Goal: Task Accomplishment & Management: Use online tool/utility

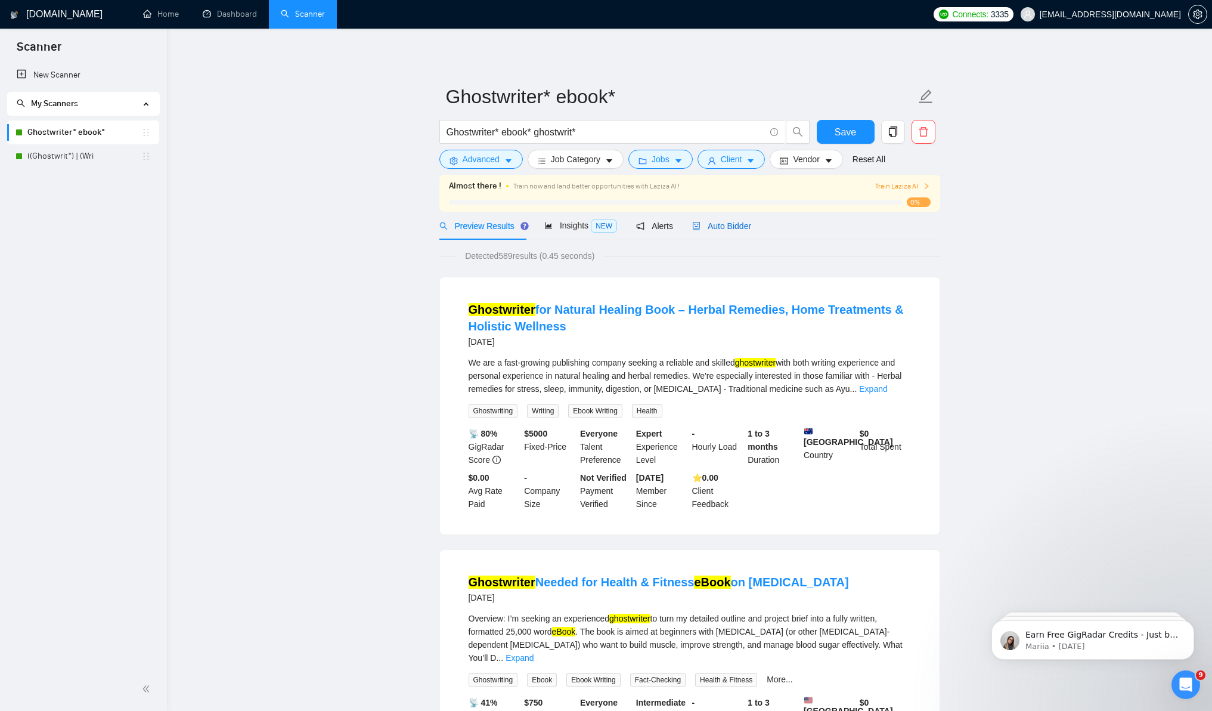
click at [723, 231] on div "Auto Bidder" at bounding box center [721, 225] width 59 height 13
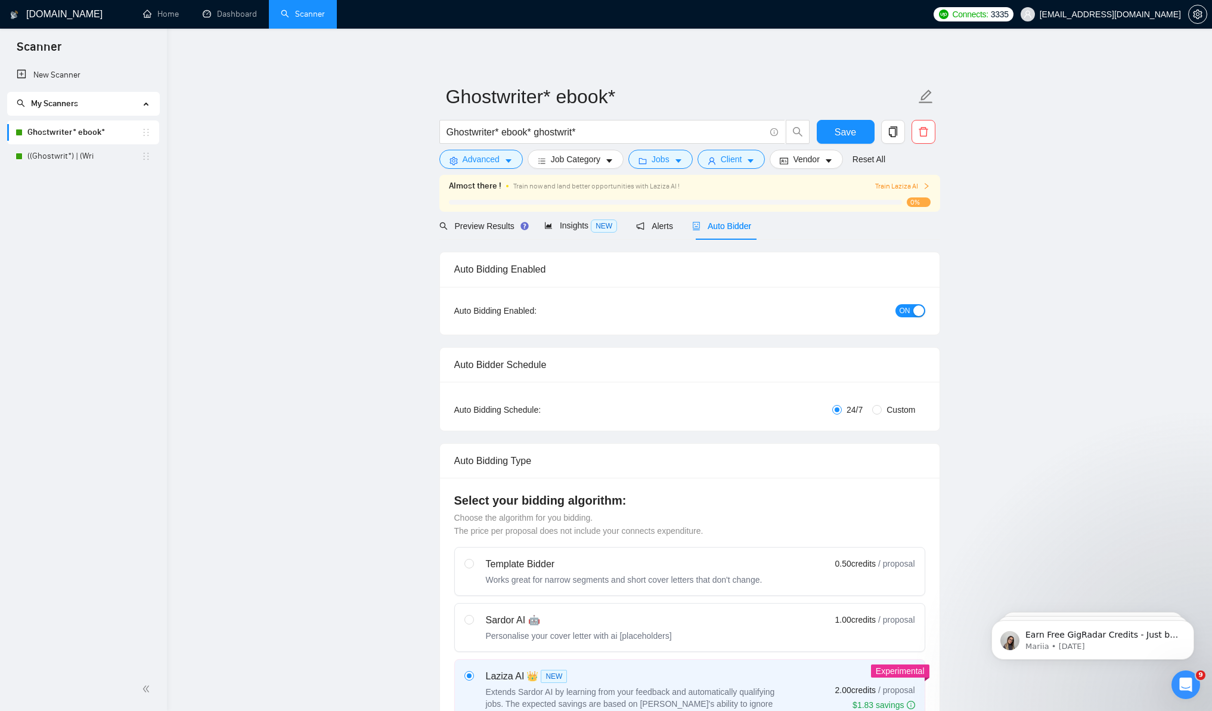
checkbox input "true"
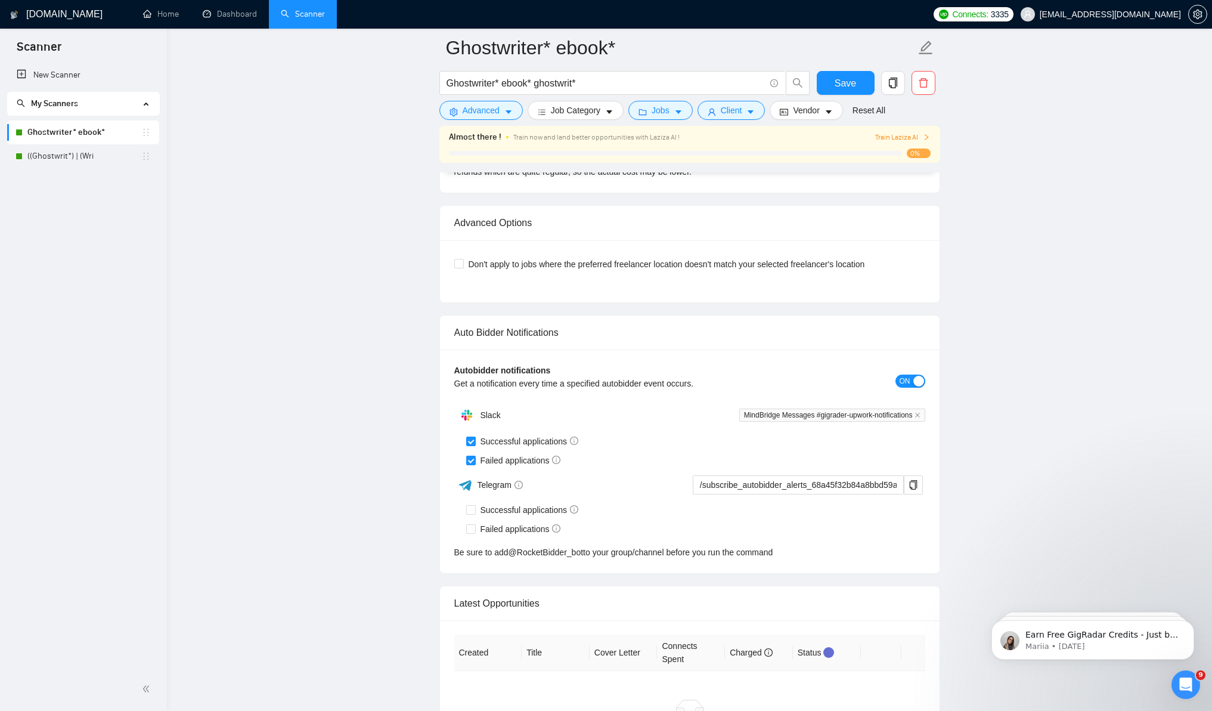
scroll to position [2438, 0]
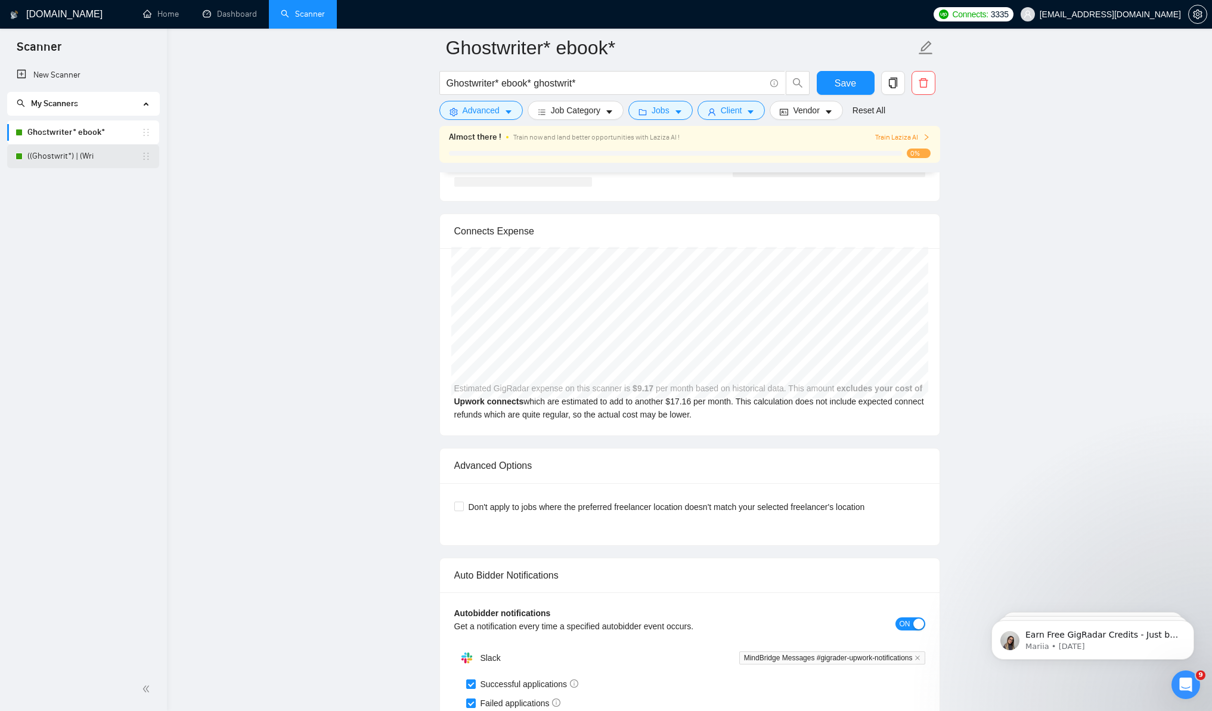
click at [67, 159] on link "((Ghostwrit*) | (Wri" at bounding box center [84, 156] width 114 height 24
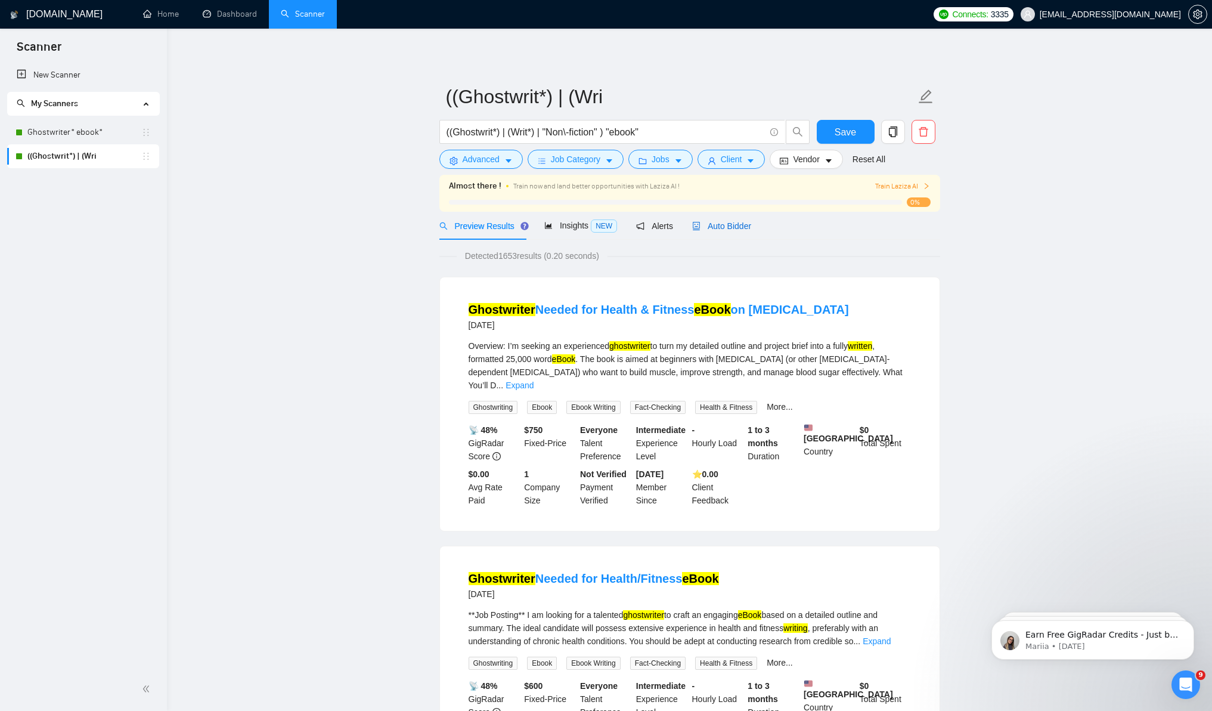
click at [732, 227] on span "Auto Bidder" at bounding box center [721, 226] width 59 height 10
